Goal: Navigation & Orientation: Find specific page/section

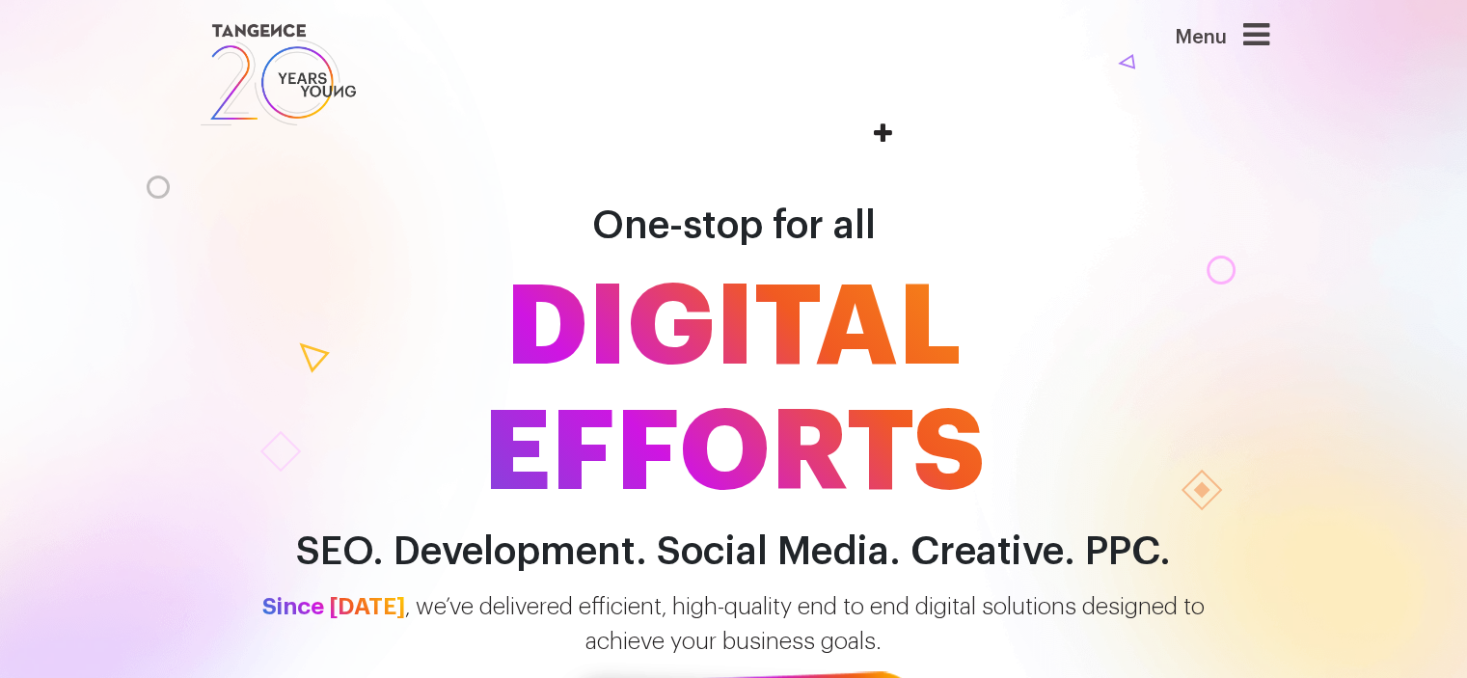
click at [1259, 30] on icon at bounding box center [1257, 34] width 26 height 31
click at [1259, 31] on icon at bounding box center [1257, 34] width 26 height 31
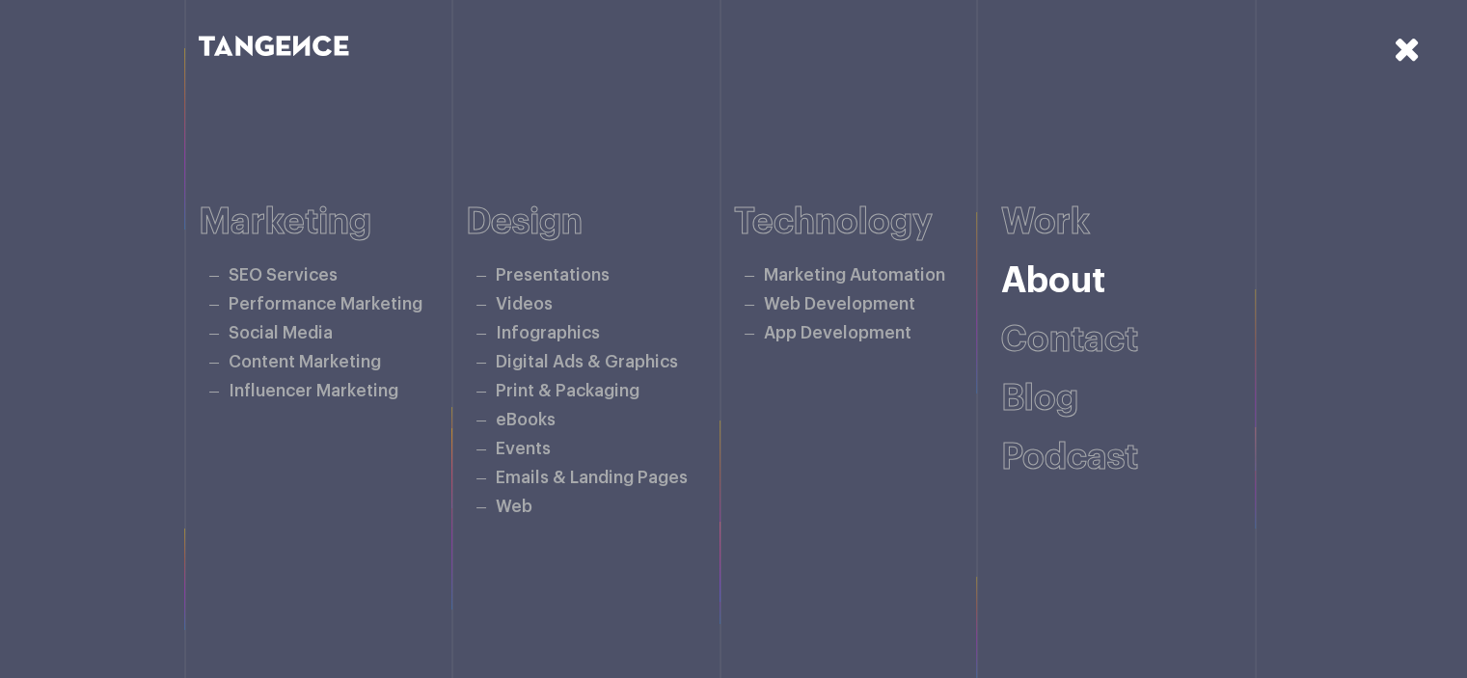
click at [1068, 277] on link "About" at bounding box center [1053, 281] width 104 height 36
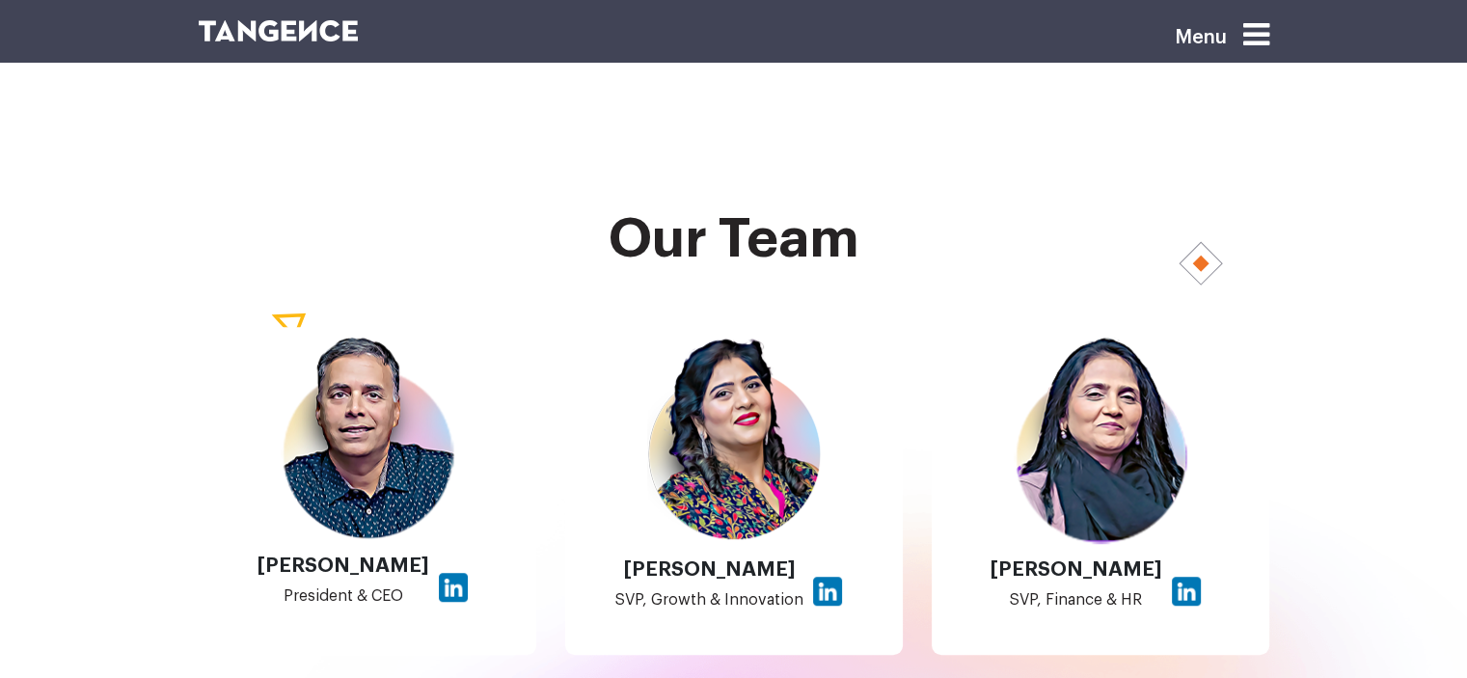
scroll to position [1412, 0]
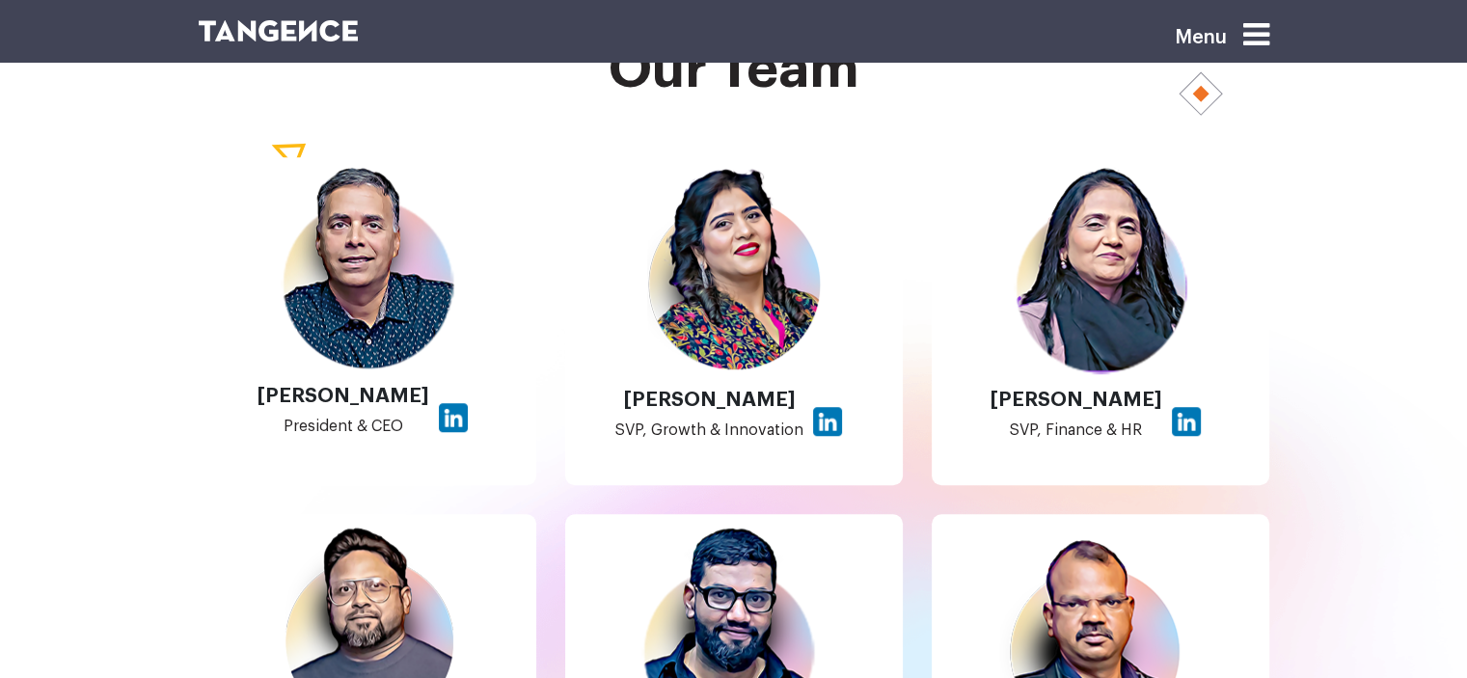
click at [826, 424] on img at bounding box center [827, 421] width 29 height 29
click at [740, 251] on img at bounding box center [734, 270] width 174 height 207
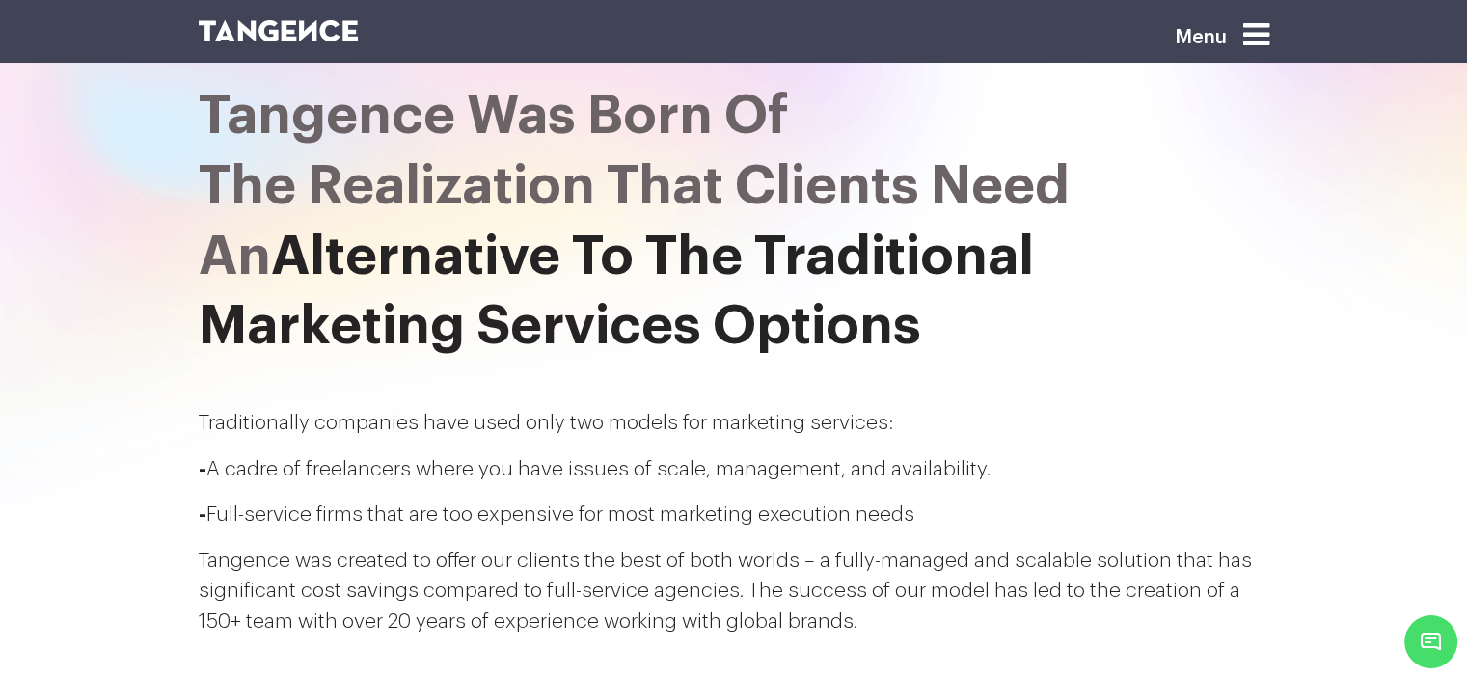
scroll to position [0, 0]
